Goal: Task Accomplishment & Management: Manage account settings

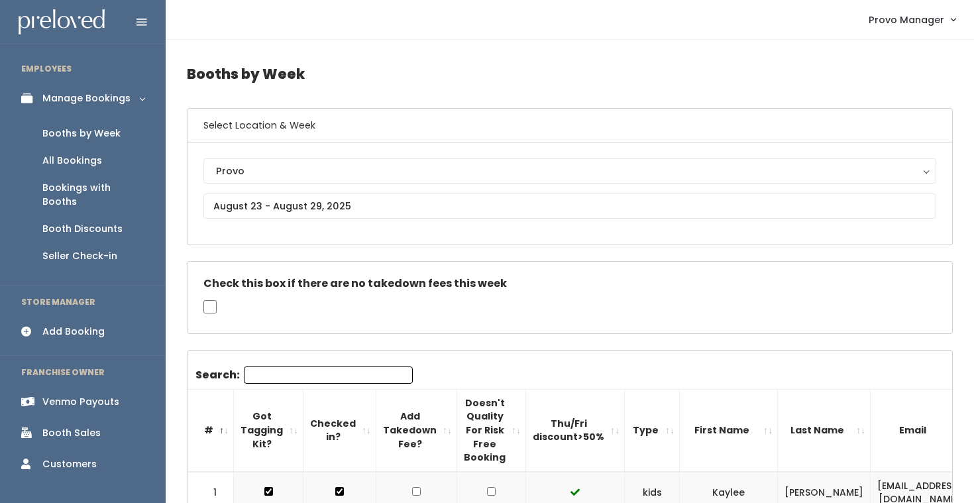
scroll to position [0, 267]
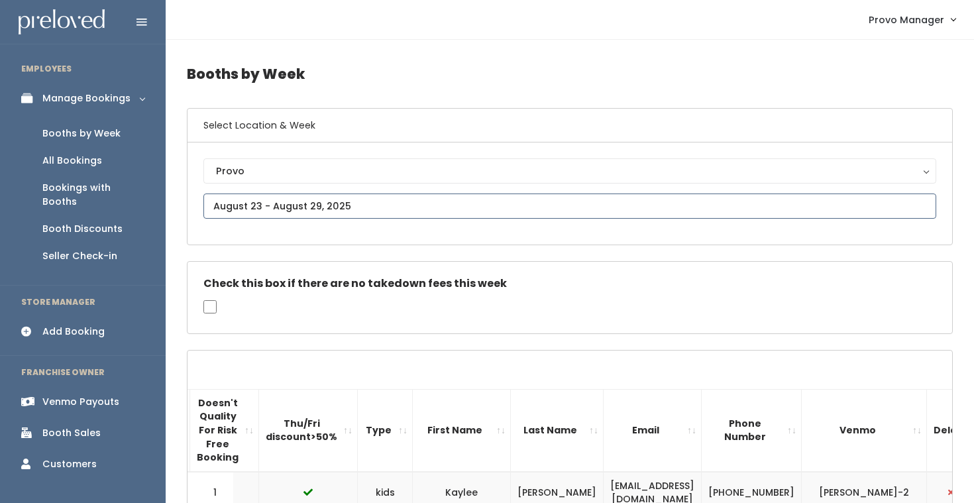
click at [288, 213] on input "text" at bounding box center [569, 205] width 733 height 25
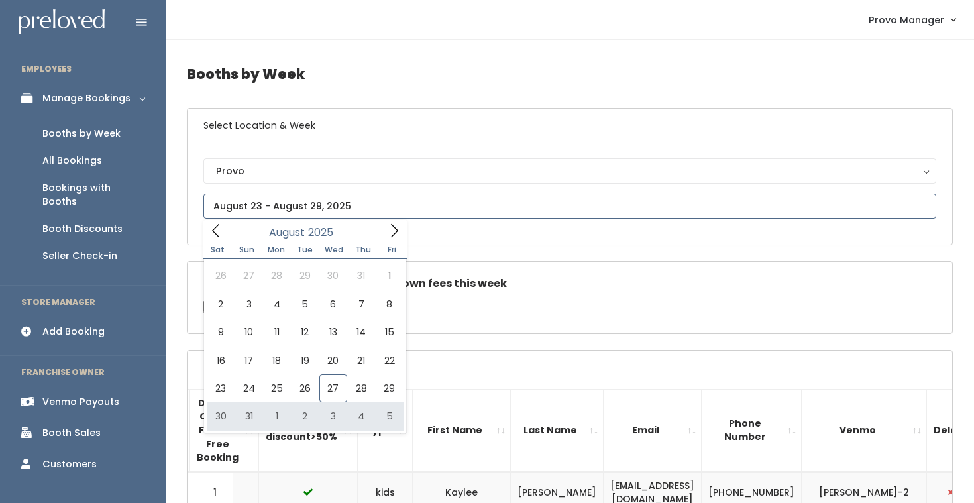
type input "August 30 to September 5"
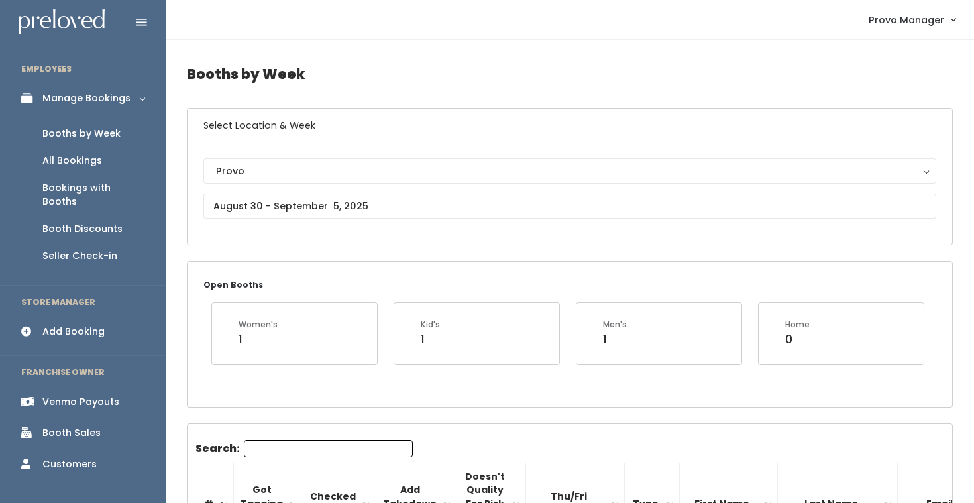
click at [266, 453] on input "Search:" at bounding box center [328, 448] width 169 height 17
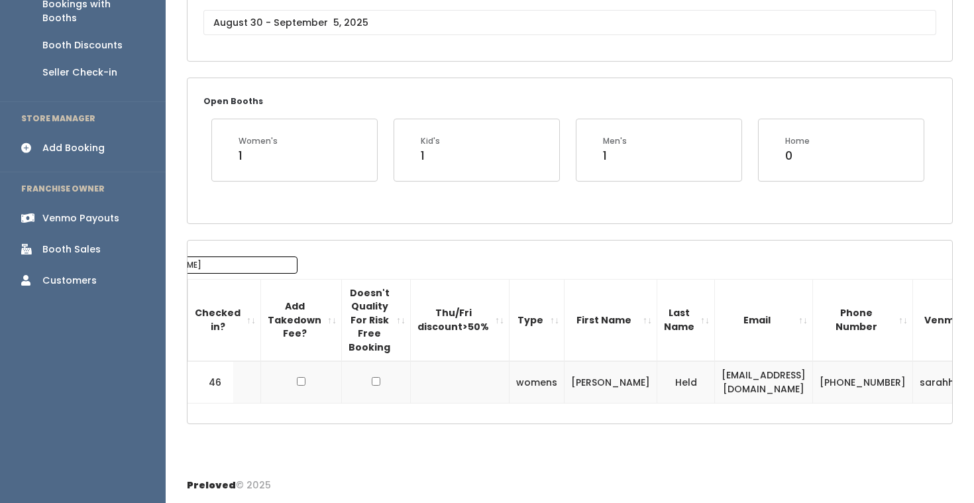
scroll to position [0, 145]
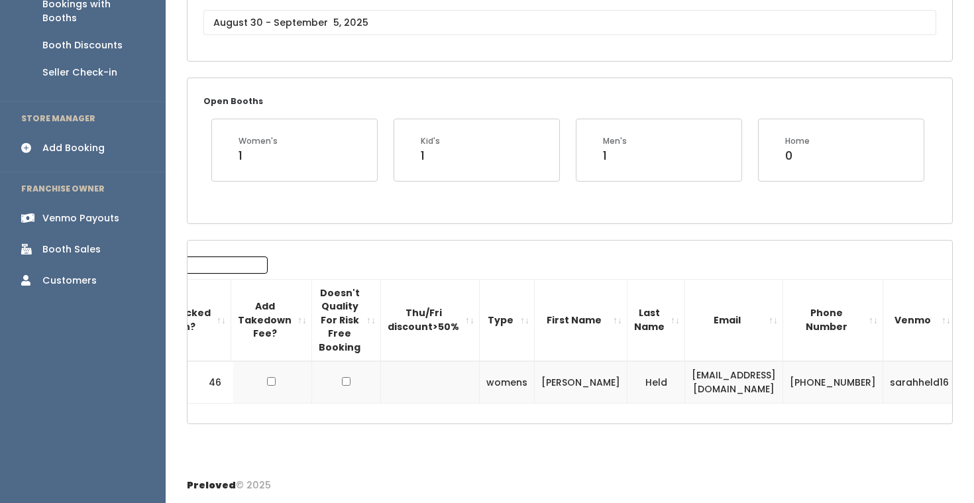
type input "sarah"
drag, startPoint x: 756, startPoint y: 382, endPoint x: 621, endPoint y: 384, distance: 135.8
click at [621, 384] on tr "46 womens Sarah Held heldsarah00@gmail.com (385) 250-6276 sarahheld16" at bounding box center [527, 382] width 971 height 42
copy tr "heldsarah00@gmail.com"
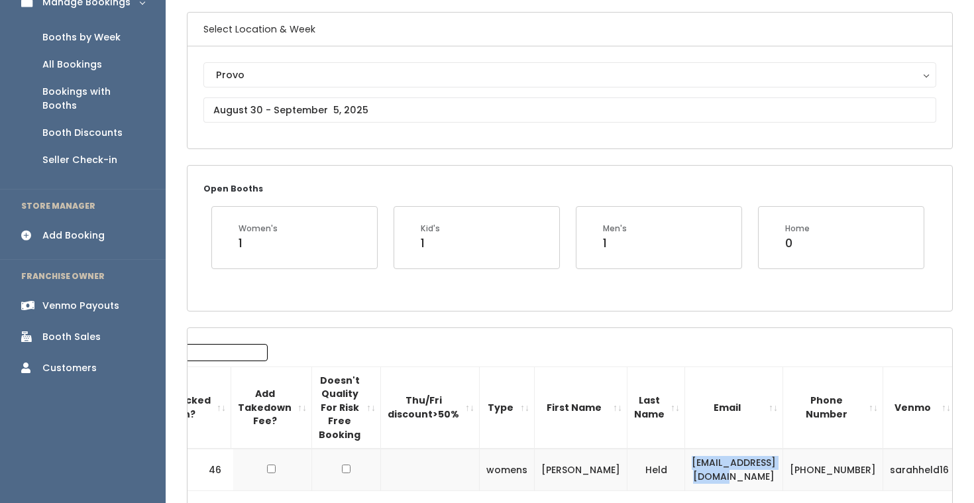
scroll to position [0, 0]
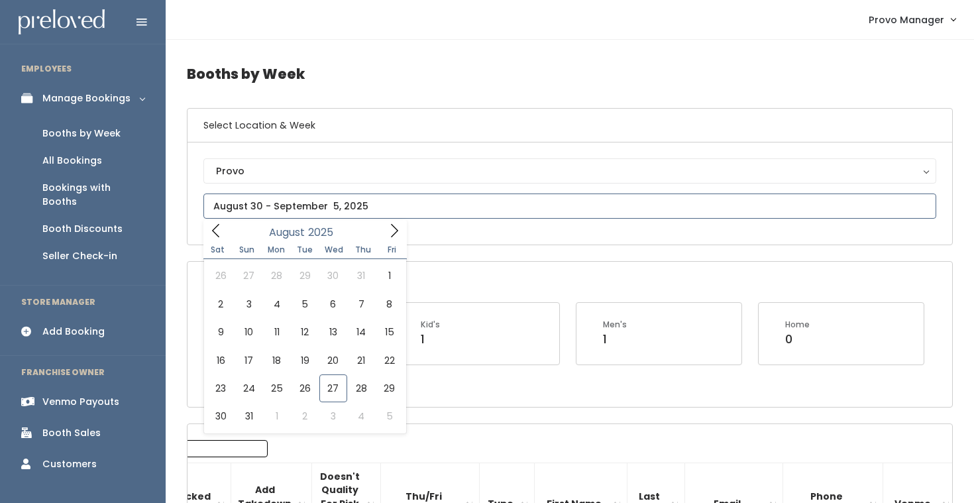
click at [310, 203] on input "text" at bounding box center [569, 205] width 733 height 25
click at [386, 232] on span at bounding box center [394, 230] width 25 height 21
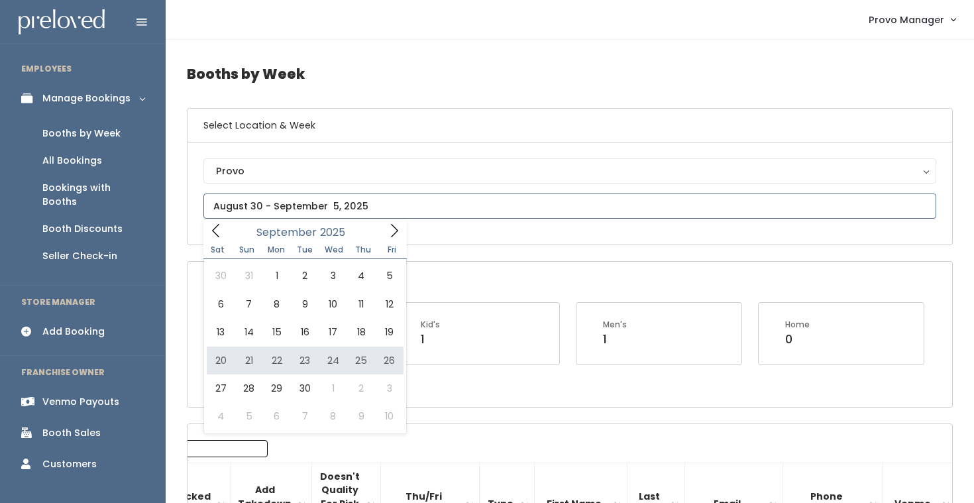
type input "September 20 to September 26"
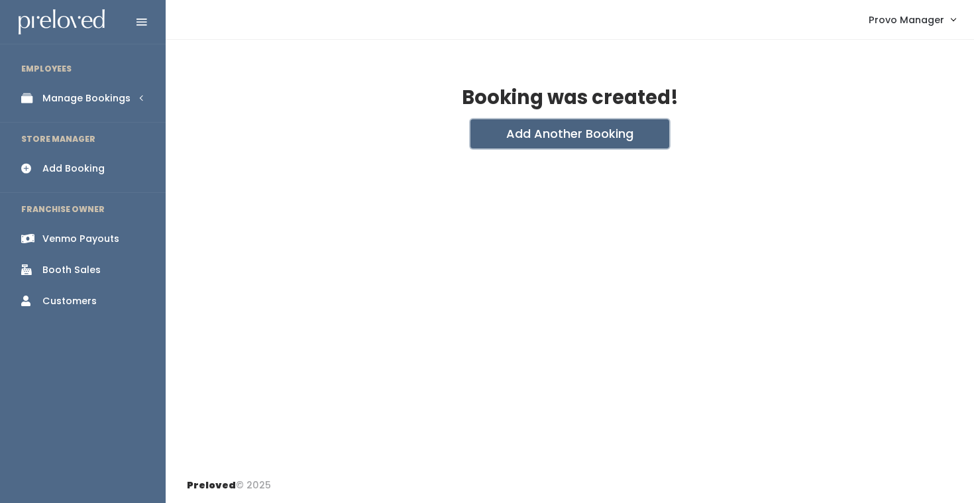
click at [499, 137] on button "Add Another Booking" at bounding box center [569, 133] width 199 height 29
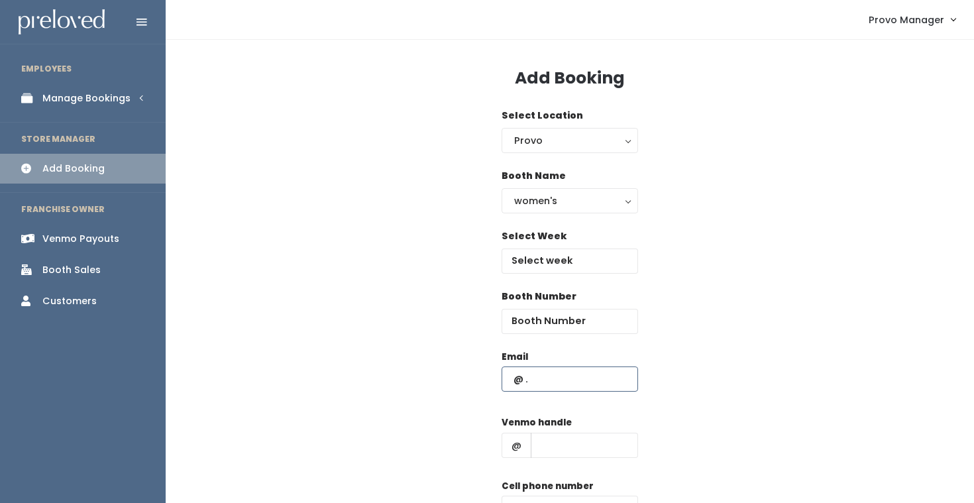
click at [532, 382] on input "text" at bounding box center [569, 378] width 136 height 25
paste input "heldsarah00@gmail.com"
type input "heldsarah00@gmail.com"
click at [560, 259] on input "text" at bounding box center [569, 260] width 136 height 25
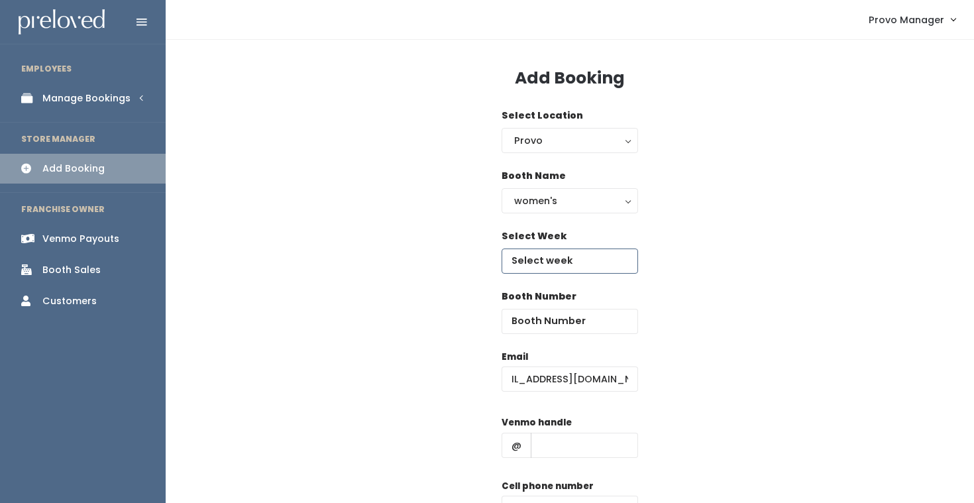
scroll to position [0, 0]
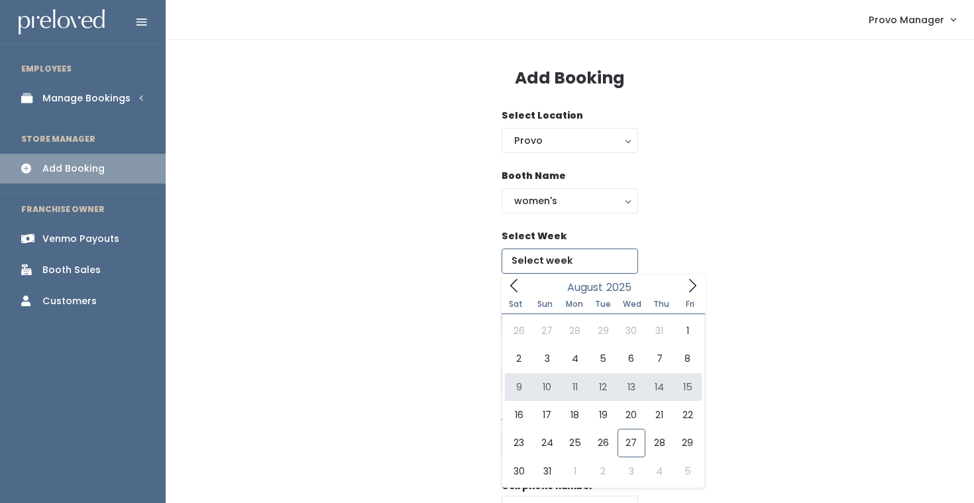
click at [686, 278] on span at bounding box center [692, 285] width 25 height 21
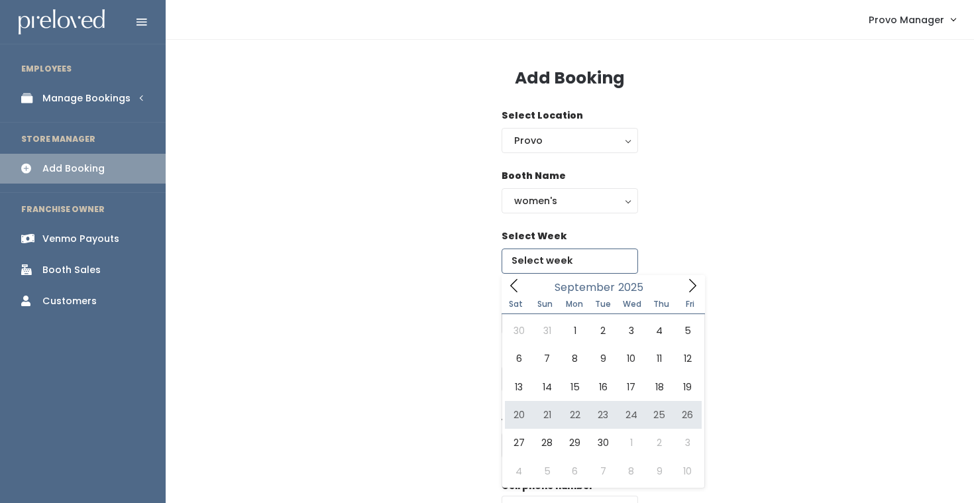
type input "September 20 to September 26"
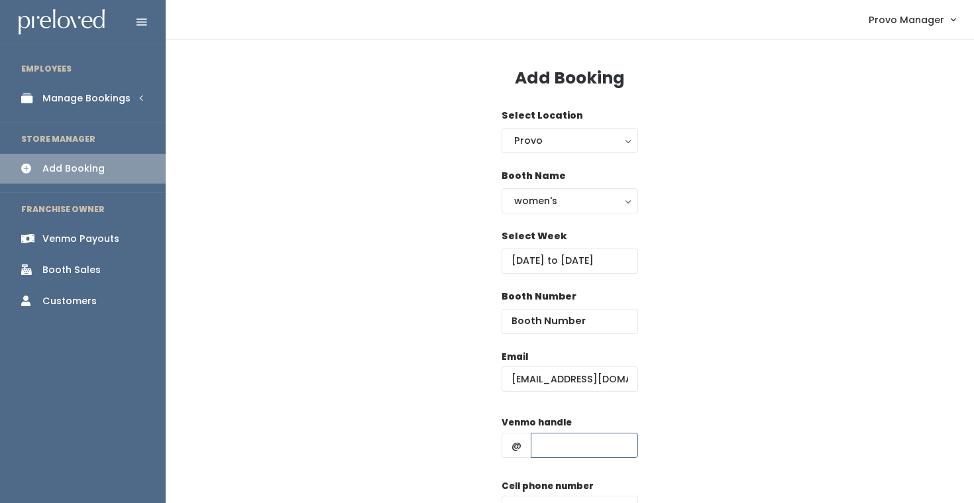
click at [547, 442] on input "text" at bounding box center [584, 445] width 107 height 25
type input "d"
click at [531, 381] on input "heldsarah00@gmail.com" at bounding box center [569, 378] width 136 height 25
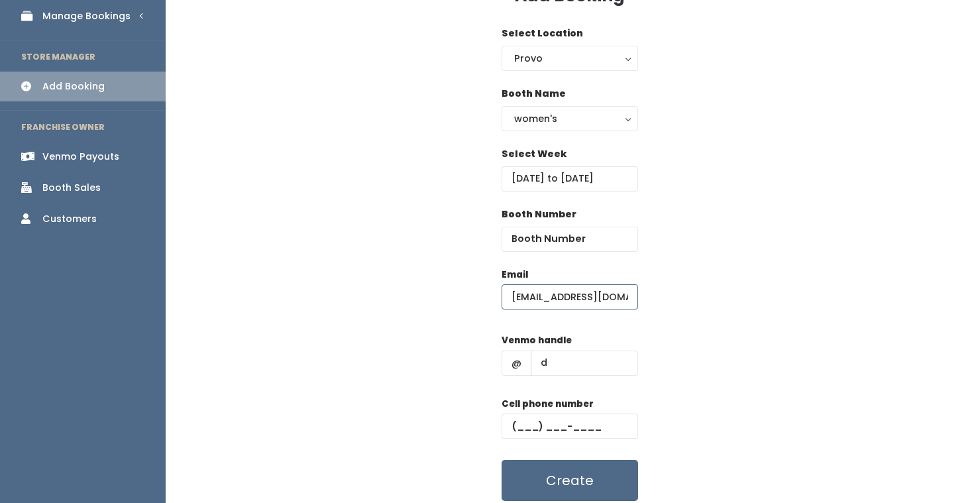
scroll to position [89, 0]
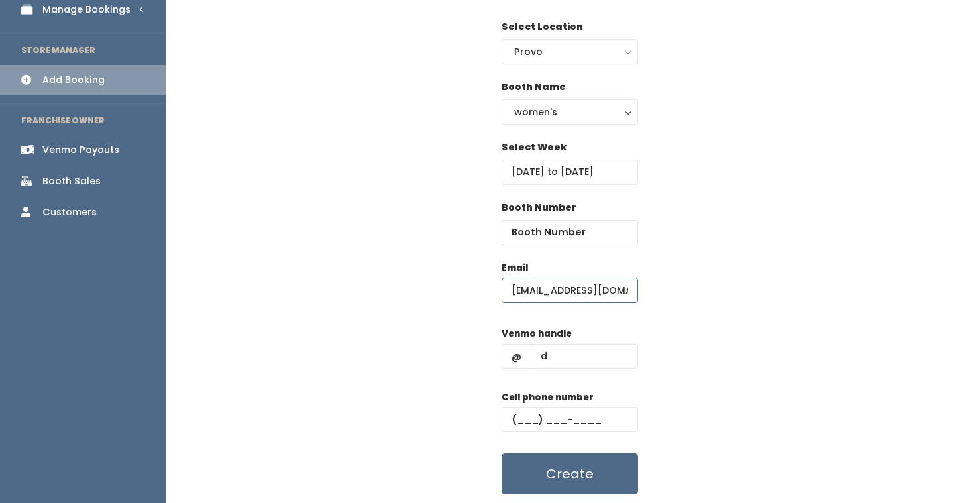
type input "heldsarah00@gmail.com"
click at [568, 423] on input "text" at bounding box center [569, 419] width 136 height 25
type input "(555) 555-5555"
click at [560, 229] on input "number" at bounding box center [569, 232] width 136 height 25
type input "37"
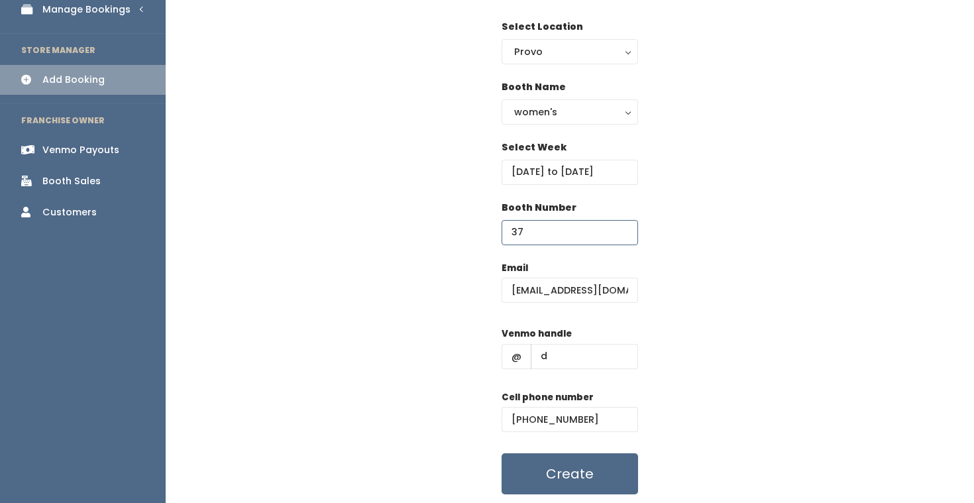
click at [744, 247] on div "Booth Number 37" at bounding box center [570, 231] width 766 height 60
click at [571, 476] on button "Create" at bounding box center [569, 473] width 136 height 41
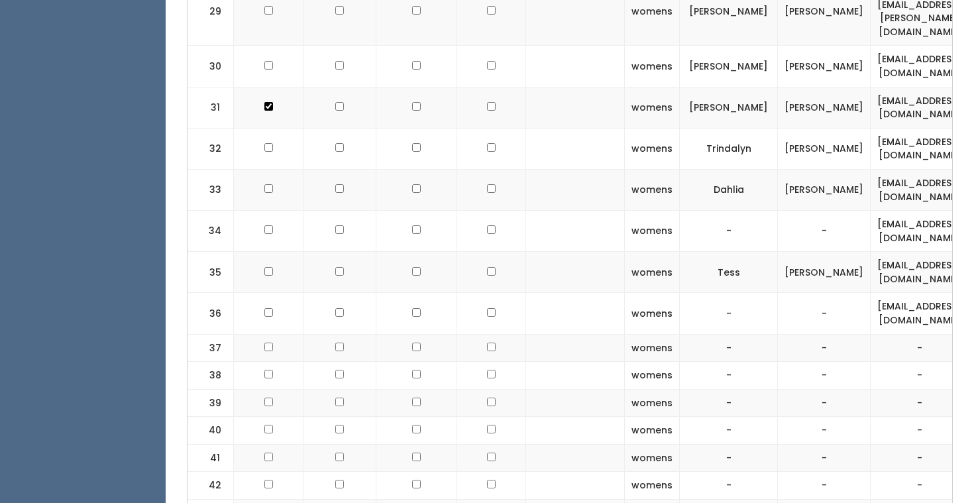
scroll to position [1524, 0]
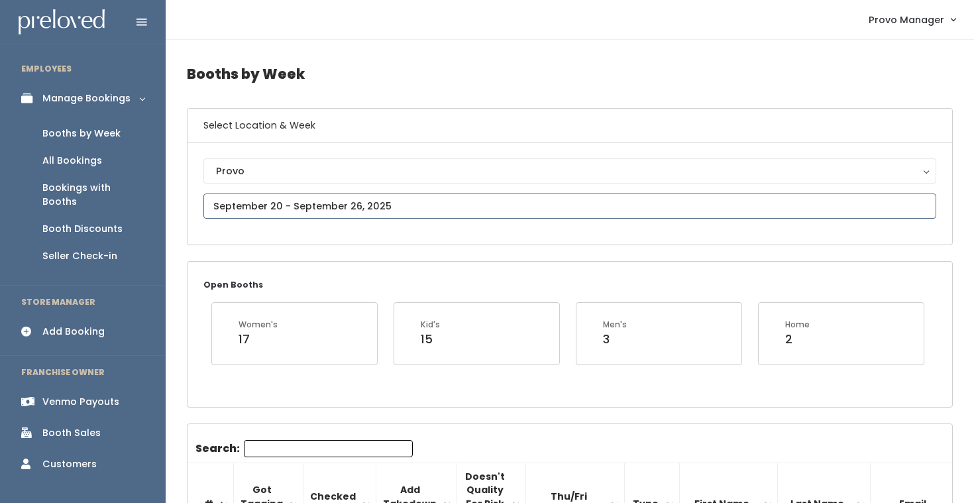
click at [343, 211] on input "text" at bounding box center [569, 205] width 733 height 25
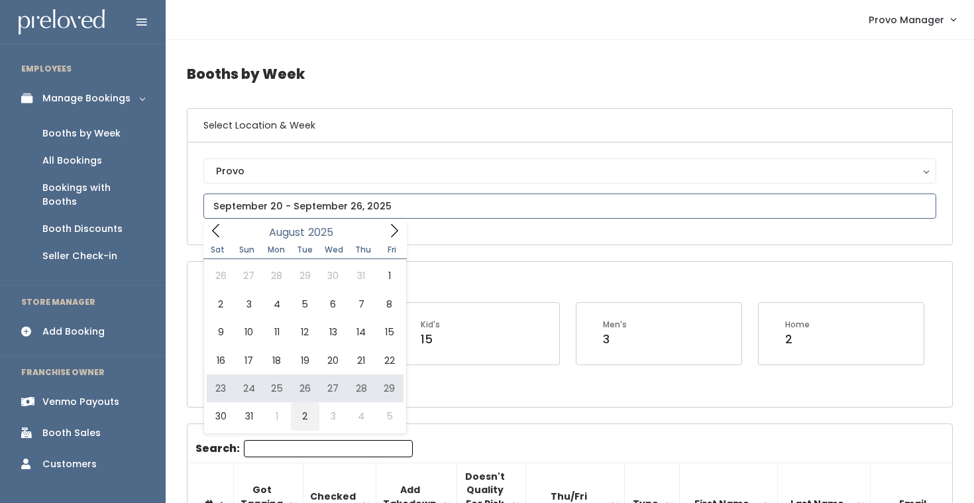
type input "August 30 to September 5"
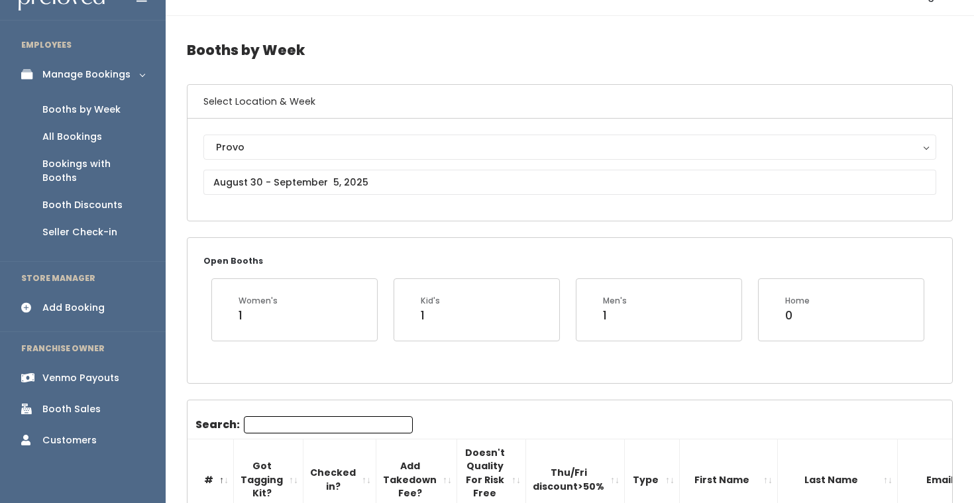
scroll to position [38, 0]
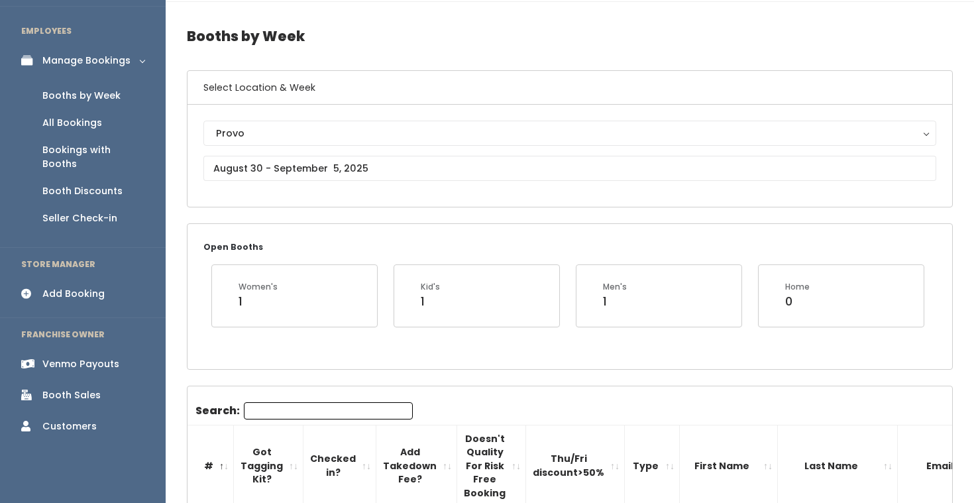
click at [301, 405] on input "Search:" at bounding box center [328, 410] width 169 height 17
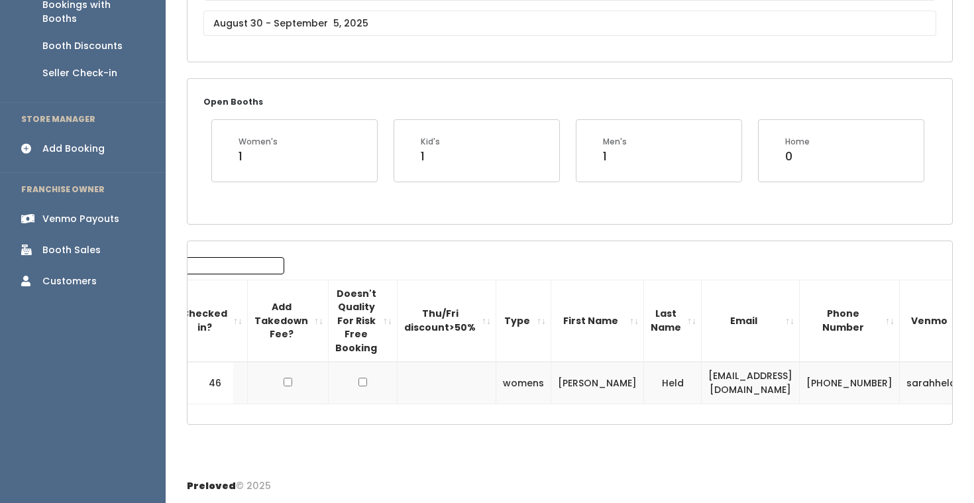
scroll to position [0, 145]
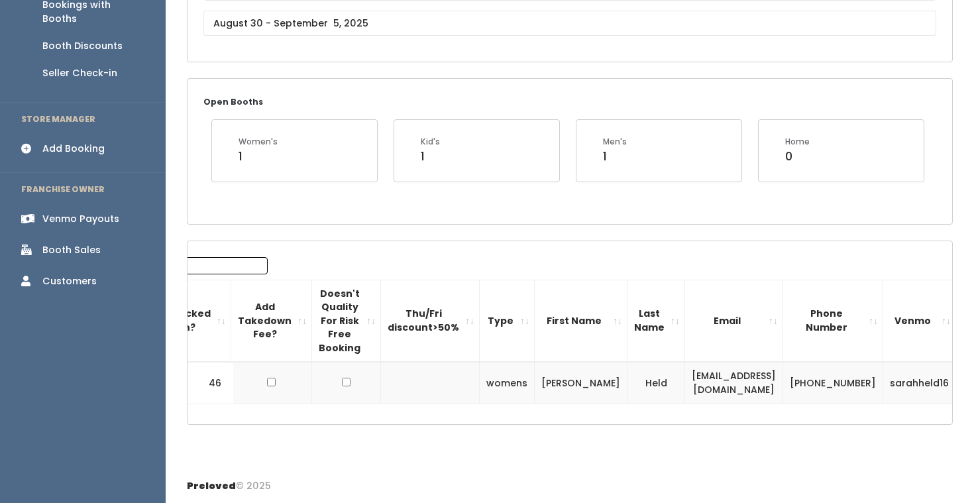
type input "sarah"
click at [956, 378] on td at bounding box center [985, 383] width 58 height 42
click at [973, 382] on span "button" at bounding box center [979, 383] width 5 height 8
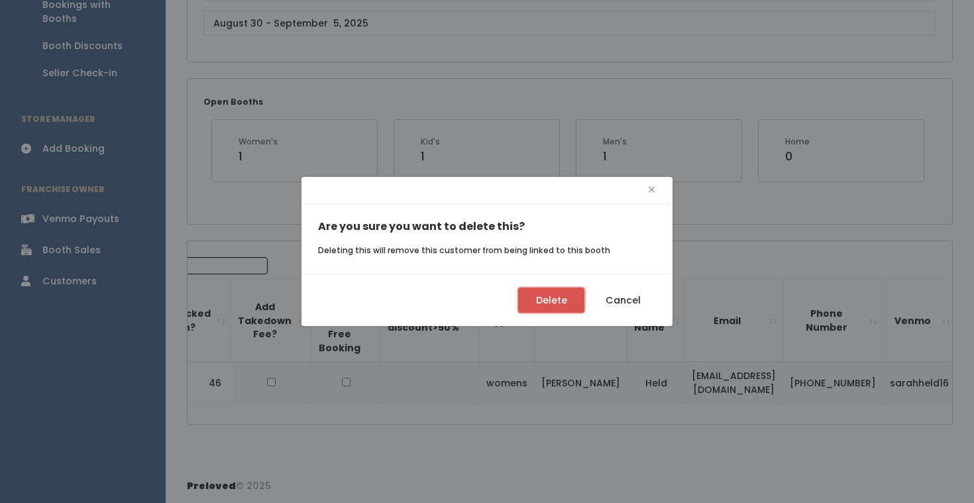
click at [565, 305] on button "Delete" at bounding box center [551, 299] width 66 height 25
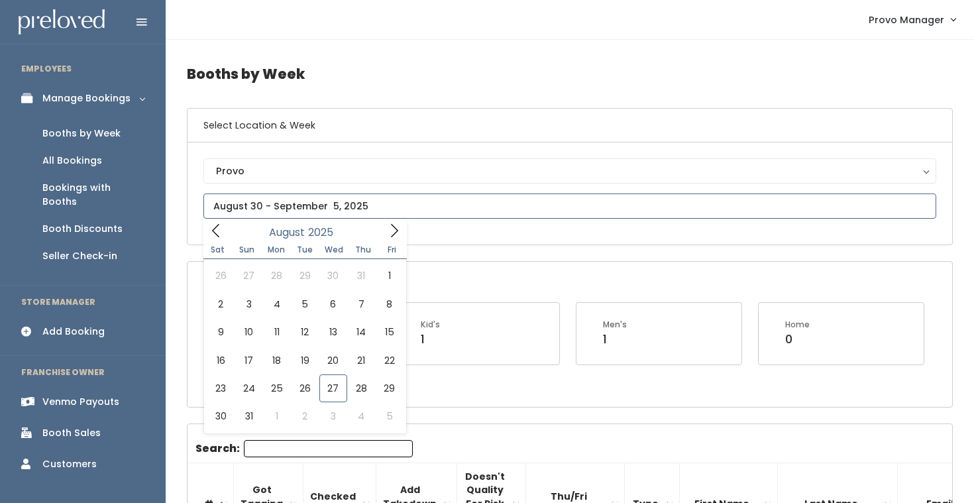
click at [295, 198] on input "text" at bounding box center [569, 205] width 733 height 25
click at [387, 227] on icon at bounding box center [394, 230] width 15 height 15
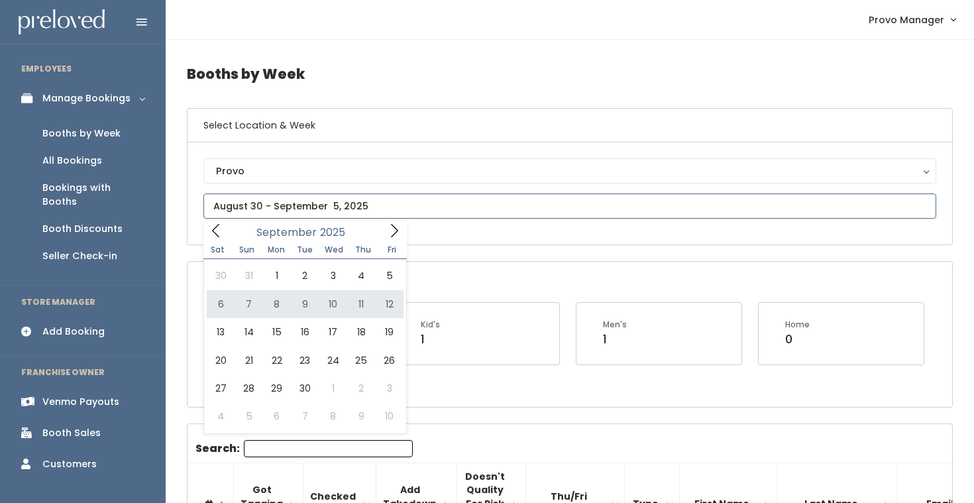
click at [397, 229] on icon at bounding box center [394, 230] width 15 height 15
click at [216, 234] on icon at bounding box center [216, 230] width 15 height 15
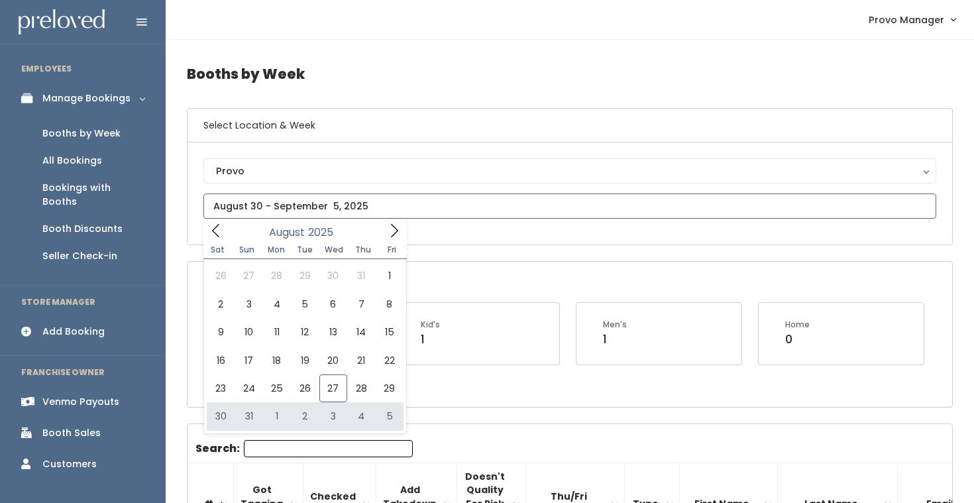
type input "August 30 to September 5"
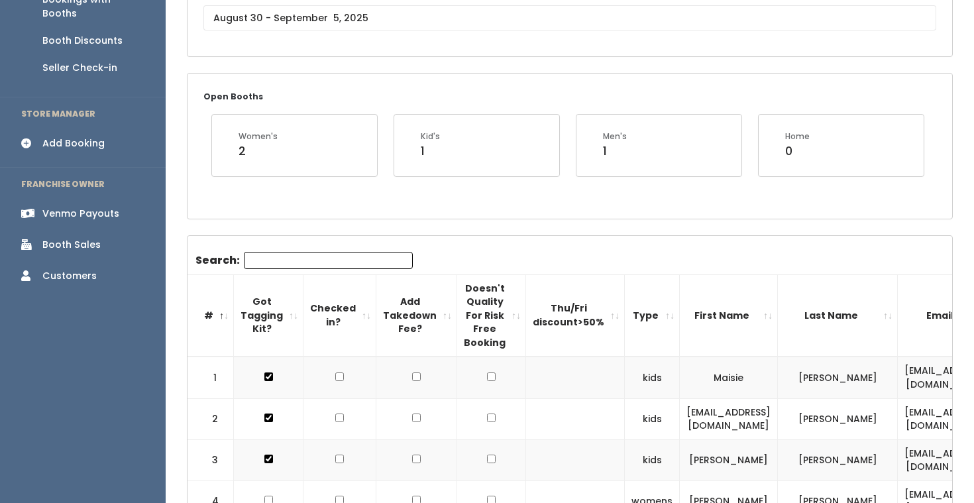
scroll to position [187, 0]
click at [276, 264] on input "Search:" at bounding box center [328, 261] width 169 height 17
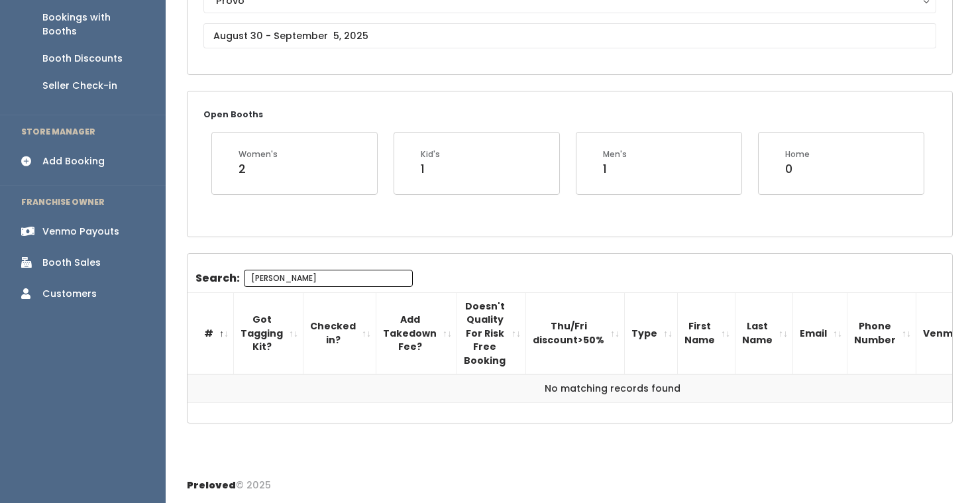
scroll to position [170, 0]
type input "[PERSON_NAME]"
click at [299, 41] on input "text" at bounding box center [569, 36] width 733 height 25
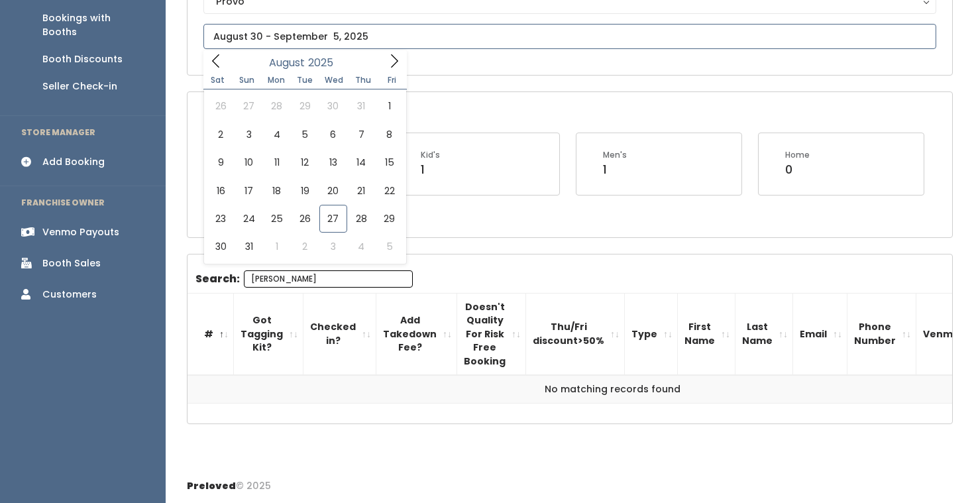
click at [399, 54] on icon at bounding box center [394, 61] width 15 height 15
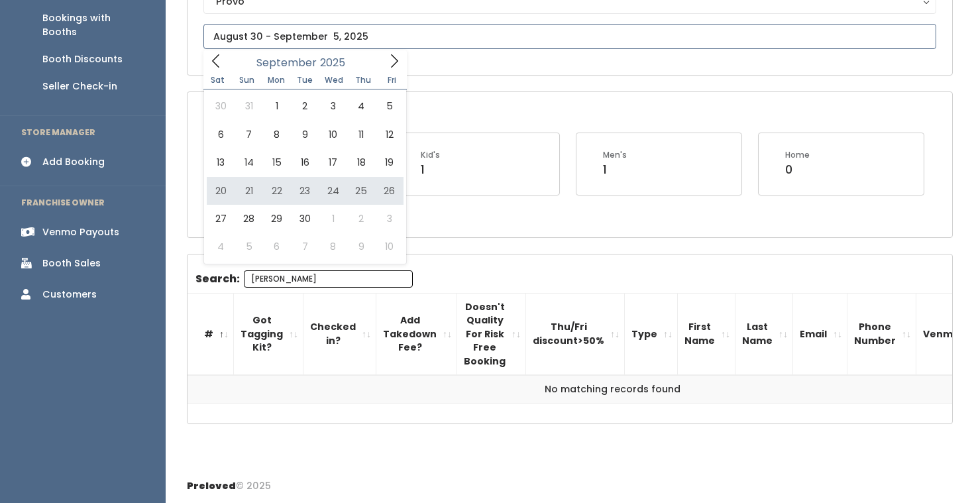
type input "September 20 to September 26"
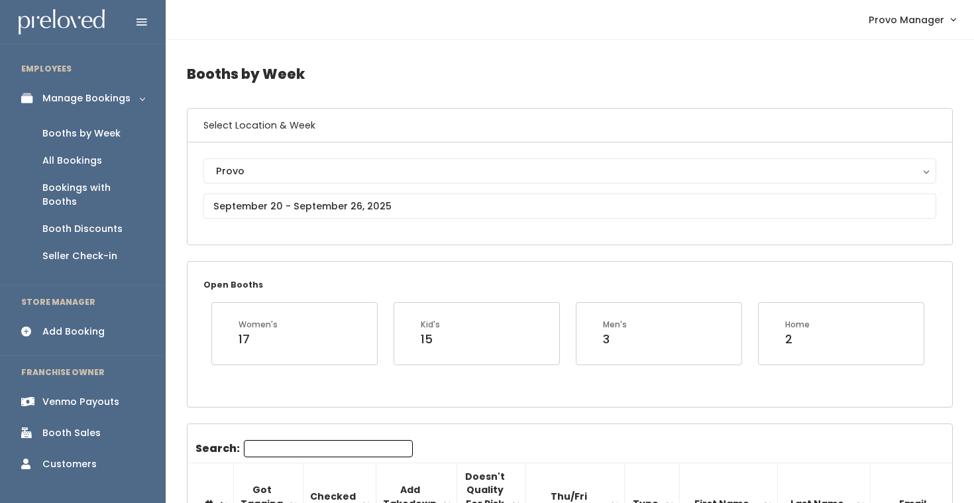
click at [276, 450] on input "Search:" at bounding box center [328, 448] width 169 height 17
type input "[PERSON_NAME]"
